Goal: Complete application form

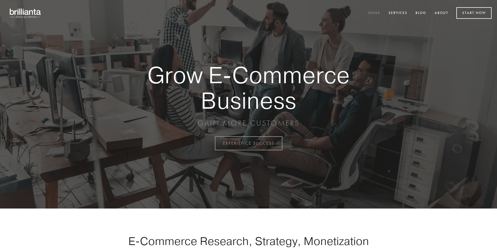
scroll to position [1409, 0]
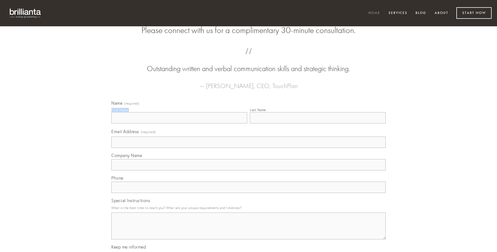
type input "[PERSON_NAME]"
click at [317, 124] on input "Last Name" at bounding box center [318, 117] width 136 height 11
type input "[PERSON_NAME]"
click at [248, 148] on input "Email Address (required)" at bounding box center [248, 142] width 274 height 11
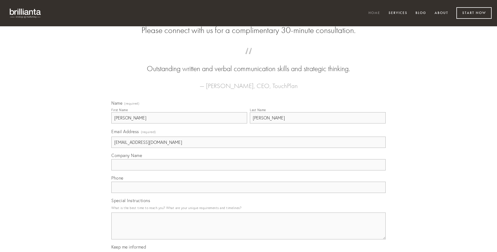
type input "[EMAIL_ADDRESS][DOMAIN_NAME]"
click at [248, 171] on input "Company Name" at bounding box center [248, 164] width 274 height 11
type input "auxilium"
click at [248, 193] on input "text" at bounding box center [248, 187] width 274 height 11
click at [248, 231] on textarea "Special Instructions" at bounding box center [248, 226] width 274 height 27
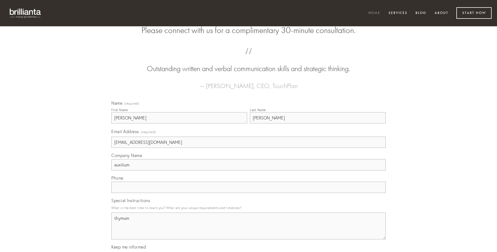
type textarea "thymum"
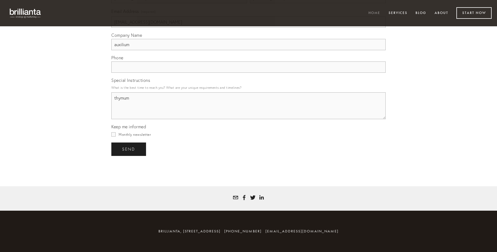
click at [129, 149] on span "send" at bounding box center [128, 149] width 13 height 5
